Goal: Use online tool/utility: Utilize a website feature to perform a specific function

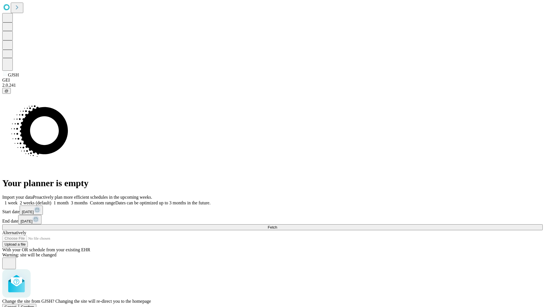
click at [34, 305] on span "Confirm" at bounding box center [27, 307] width 13 height 4
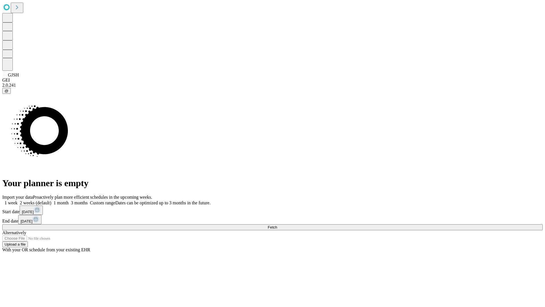
click at [69, 200] on label "1 month" at bounding box center [59, 202] width 17 height 5
click at [277, 225] on span "Fetch" at bounding box center [272, 227] width 9 height 4
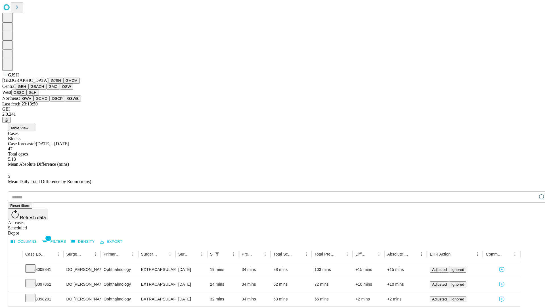
click at [63, 84] on button "GMCM" at bounding box center [71, 81] width 16 height 6
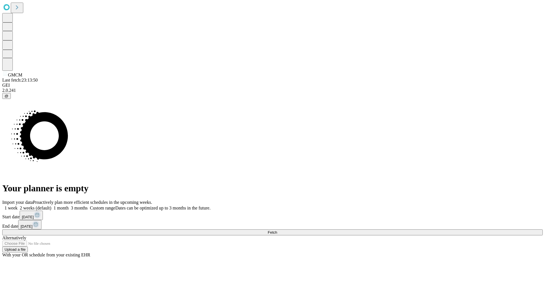
click at [69, 205] on label "1 month" at bounding box center [59, 207] width 17 height 5
click at [277, 230] on span "Fetch" at bounding box center [272, 232] width 9 height 4
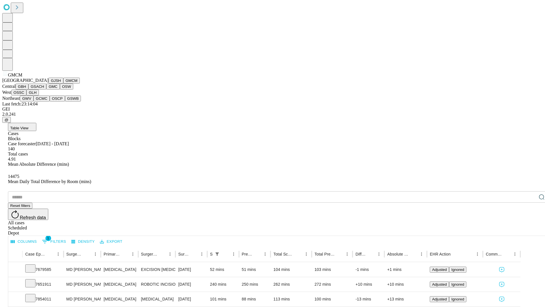
click at [28, 89] on button "GBH" at bounding box center [22, 87] width 13 height 6
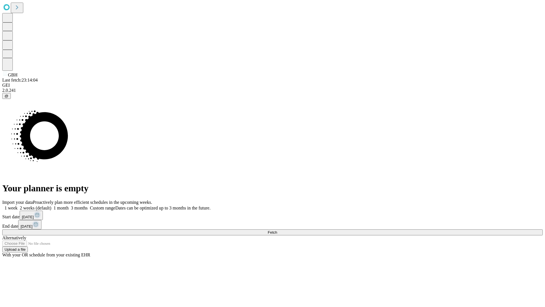
click at [69, 205] on label "1 month" at bounding box center [59, 207] width 17 height 5
click at [277, 230] on span "Fetch" at bounding box center [272, 232] width 9 height 4
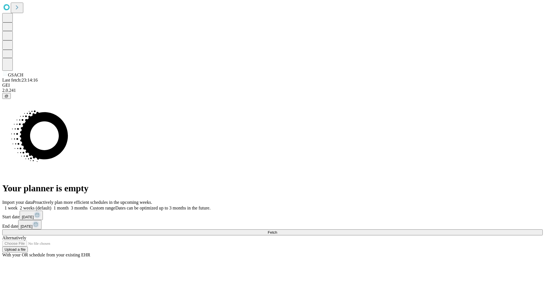
click at [69, 205] on label "1 month" at bounding box center [59, 207] width 17 height 5
click at [277, 230] on span "Fetch" at bounding box center [272, 232] width 9 height 4
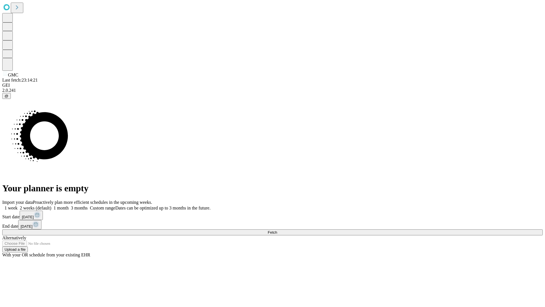
click at [69, 205] on label "1 month" at bounding box center [59, 207] width 17 height 5
click at [277, 230] on span "Fetch" at bounding box center [272, 232] width 9 height 4
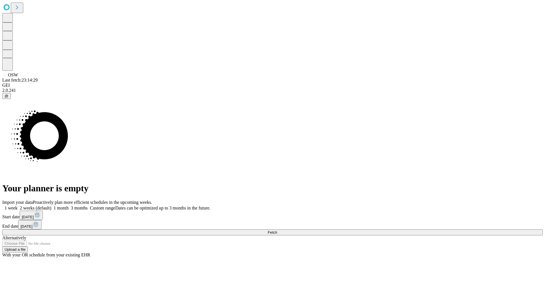
click at [69, 205] on label "1 month" at bounding box center [59, 207] width 17 height 5
click at [277, 230] on span "Fetch" at bounding box center [272, 232] width 9 height 4
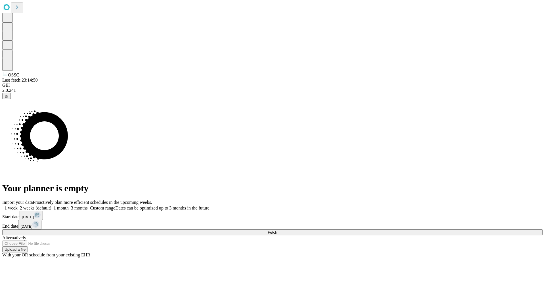
click at [69, 205] on label "1 month" at bounding box center [59, 207] width 17 height 5
click at [277, 230] on span "Fetch" at bounding box center [272, 232] width 9 height 4
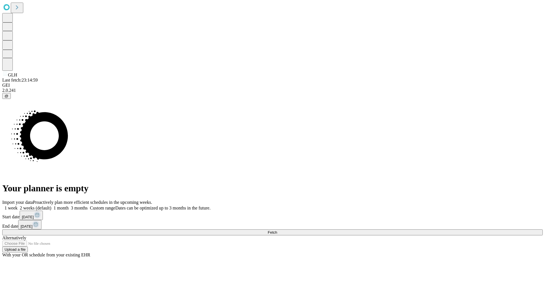
click at [69, 205] on label "1 month" at bounding box center [59, 207] width 17 height 5
click at [277, 230] on span "Fetch" at bounding box center [272, 232] width 9 height 4
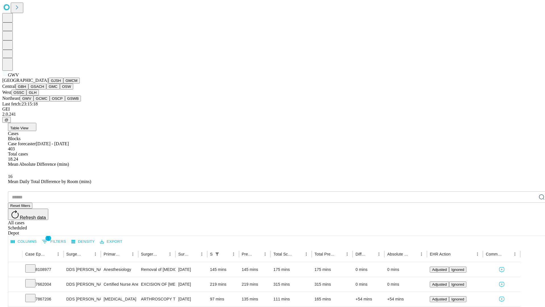
click at [44, 101] on button "GCMC" at bounding box center [42, 98] width 16 height 6
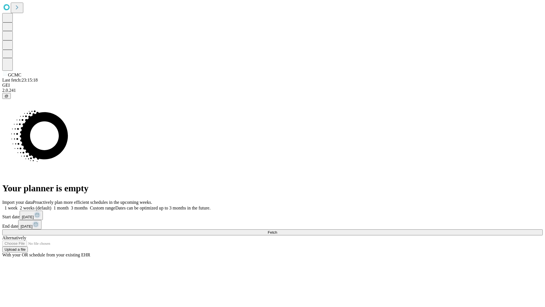
click at [69, 205] on label "1 month" at bounding box center [59, 207] width 17 height 5
click at [277, 230] on span "Fetch" at bounding box center [272, 232] width 9 height 4
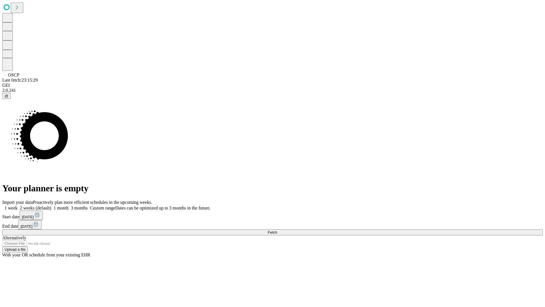
click at [69, 205] on label "1 month" at bounding box center [59, 207] width 17 height 5
click at [277, 230] on span "Fetch" at bounding box center [272, 232] width 9 height 4
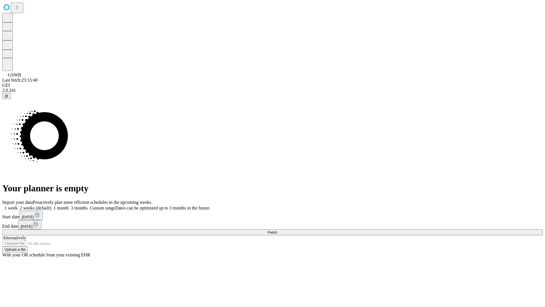
click at [69, 205] on label "1 month" at bounding box center [59, 207] width 17 height 5
click at [277, 230] on span "Fetch" at bounding box center [272, 232] width 9 height 4
